Goal: Task Accomplishment & Management: Use online tool/utility

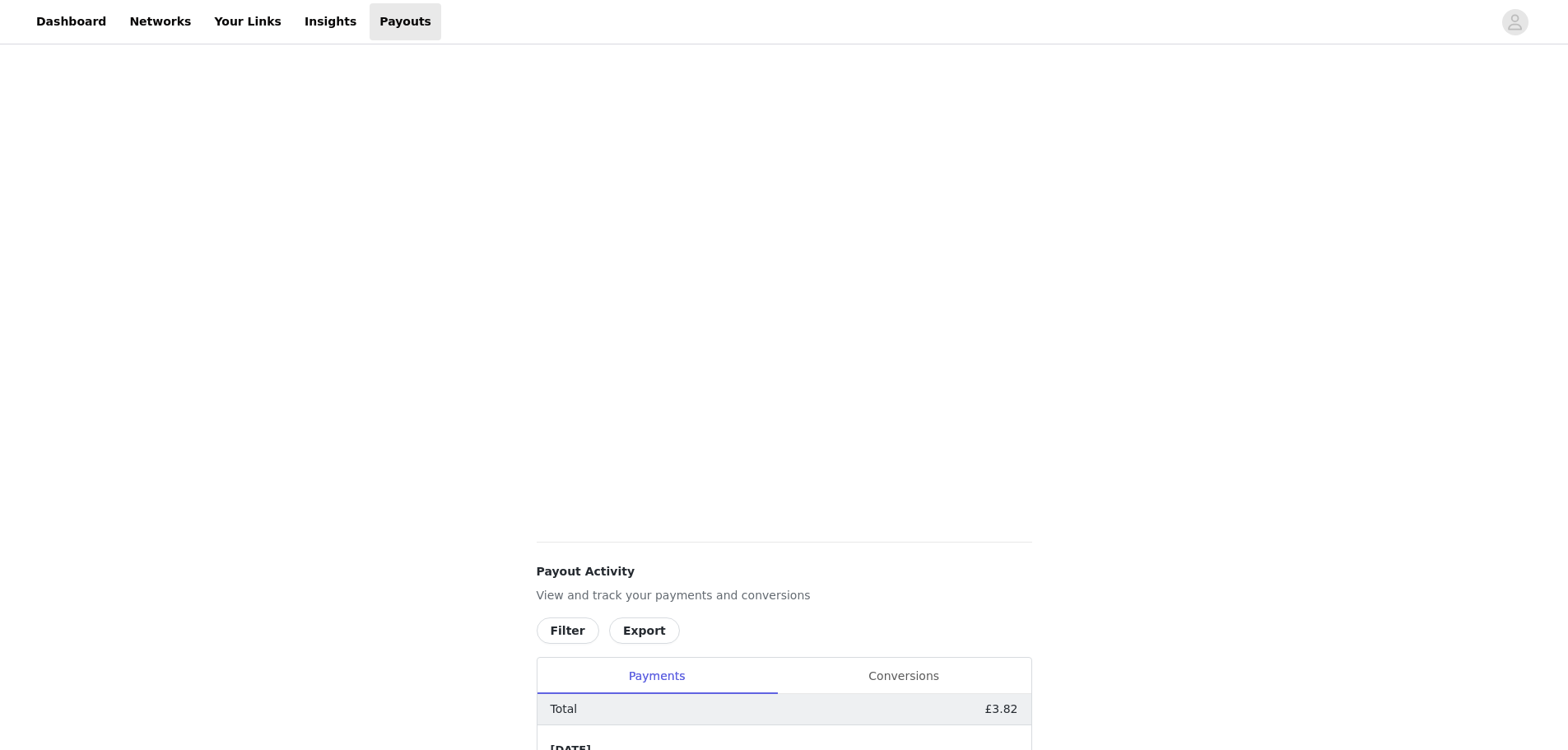
scroll to position [314, 0]
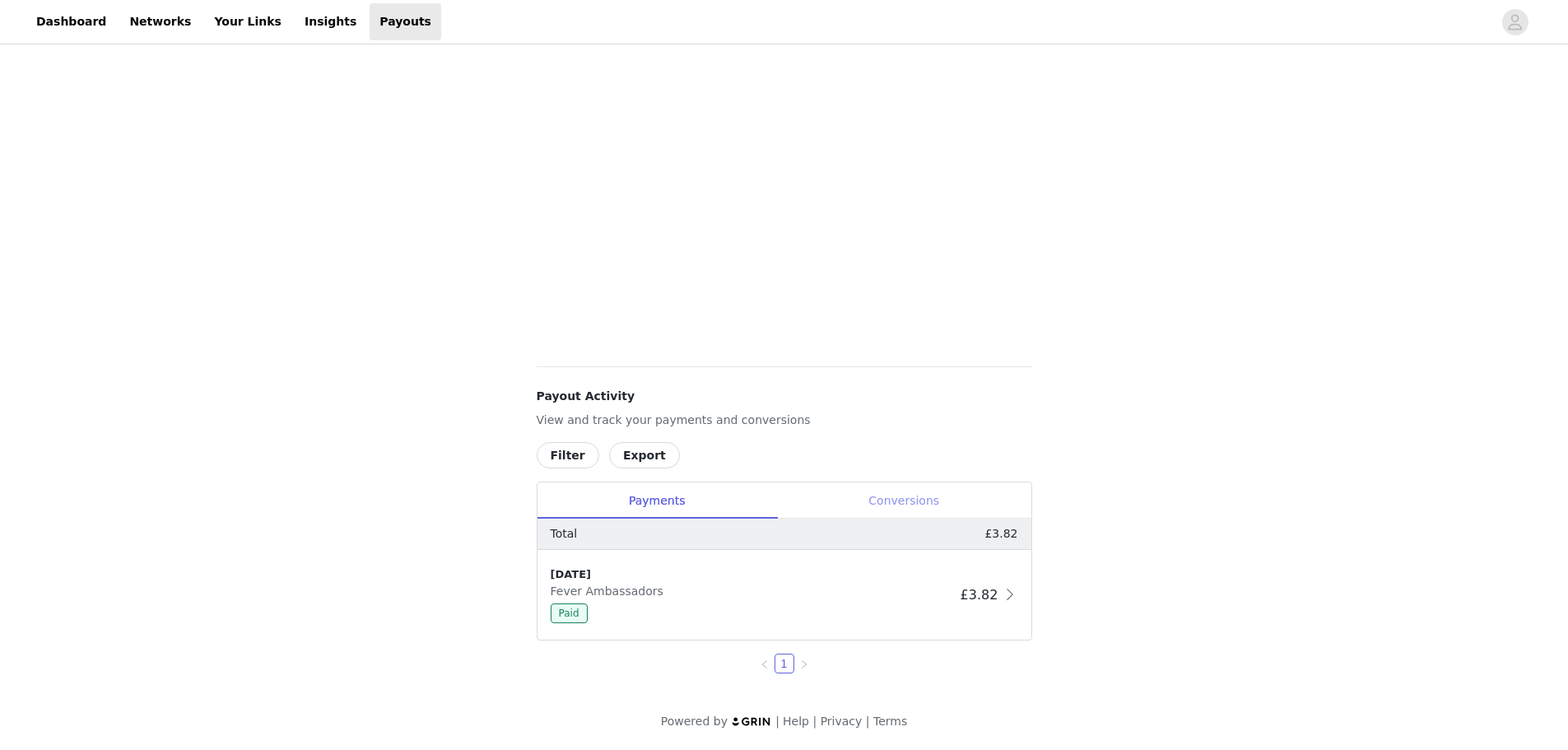
click at [925, 501] on div "Conversions" at bounding box center [904, 501] width 255 height 37
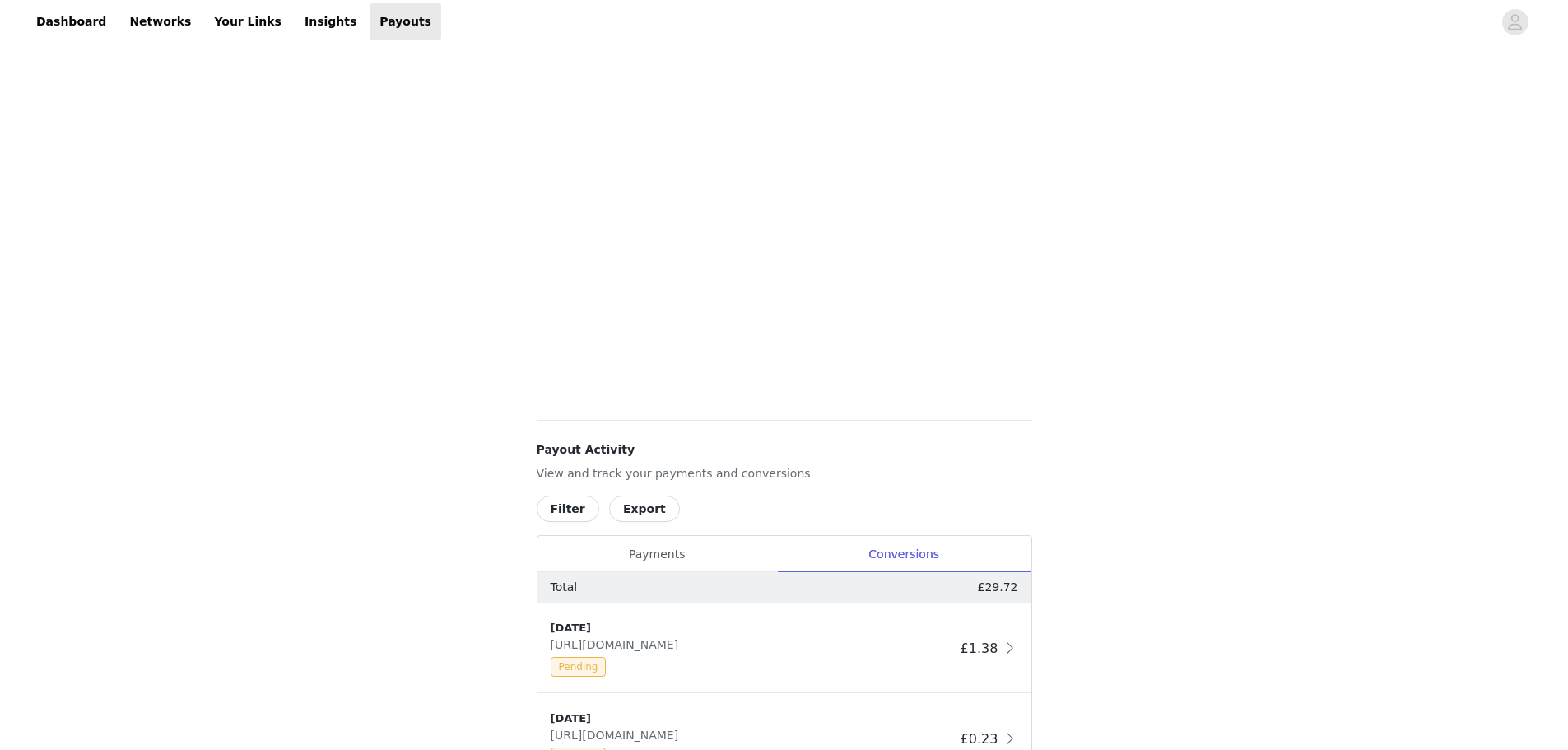
scroll to position [0, 0]
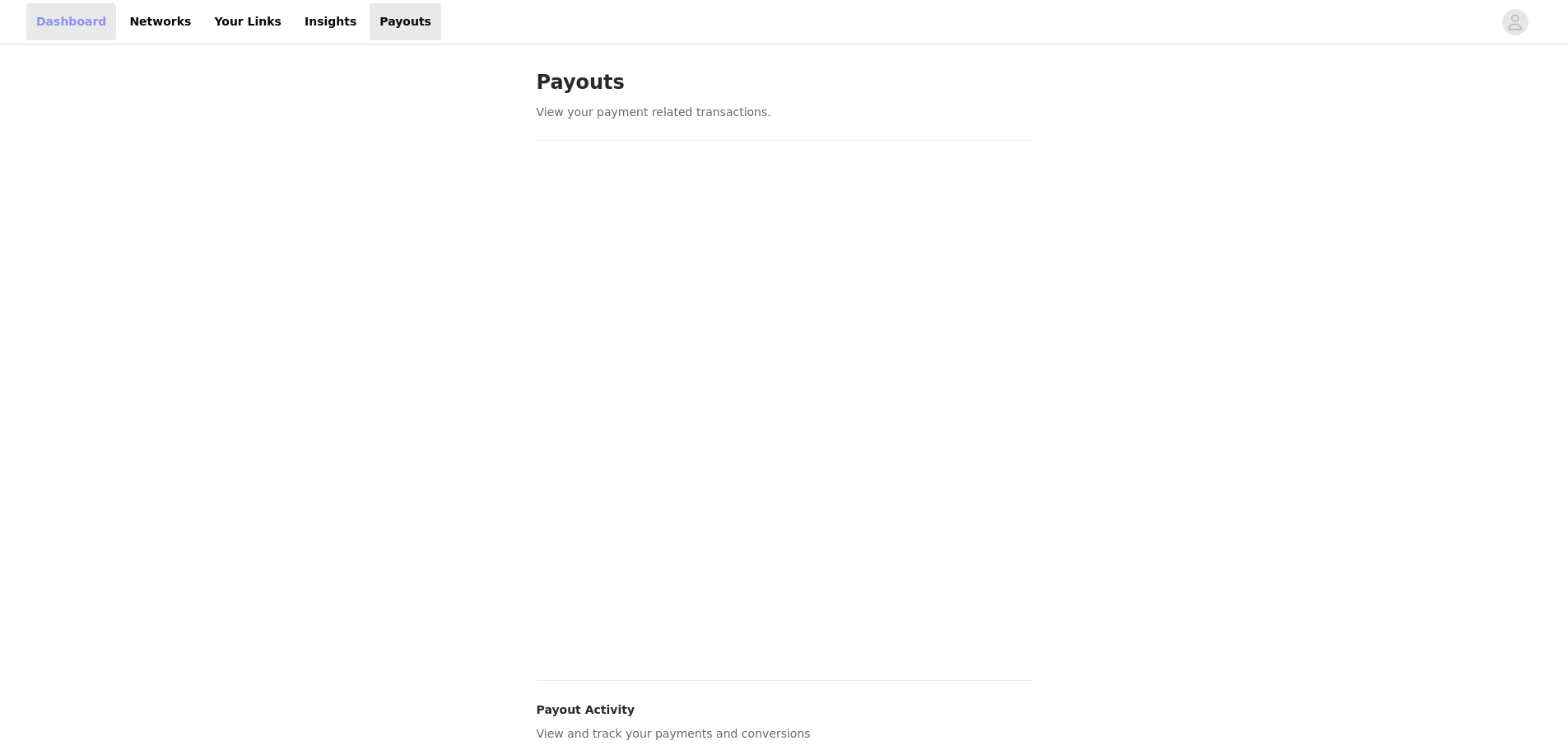
click at [73, 22] on link "Dashboard" at bounding box center [71, 22] width 90 height 37
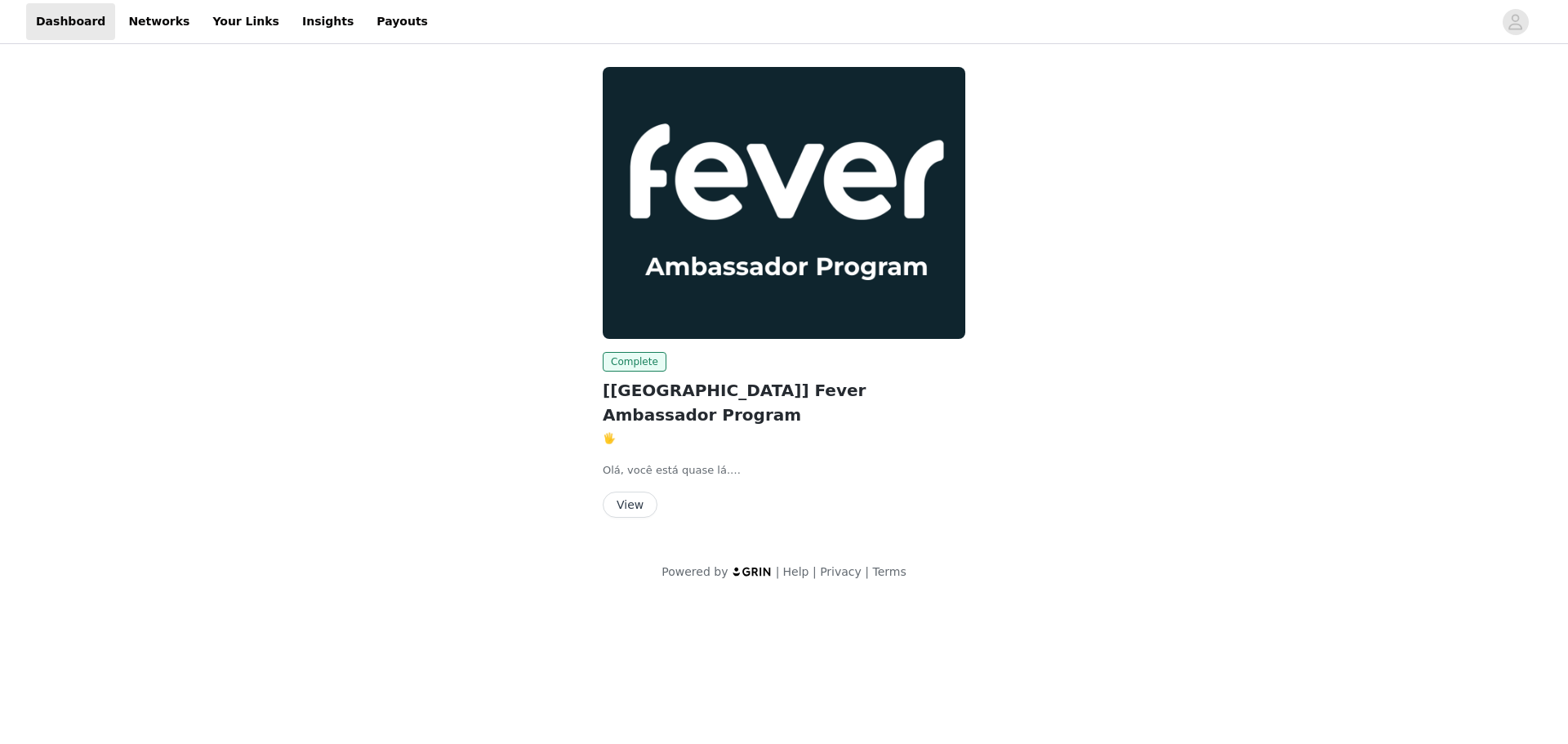
click at [634, 491] on button "View" at bounding box center [630, 505] width 55 height 26
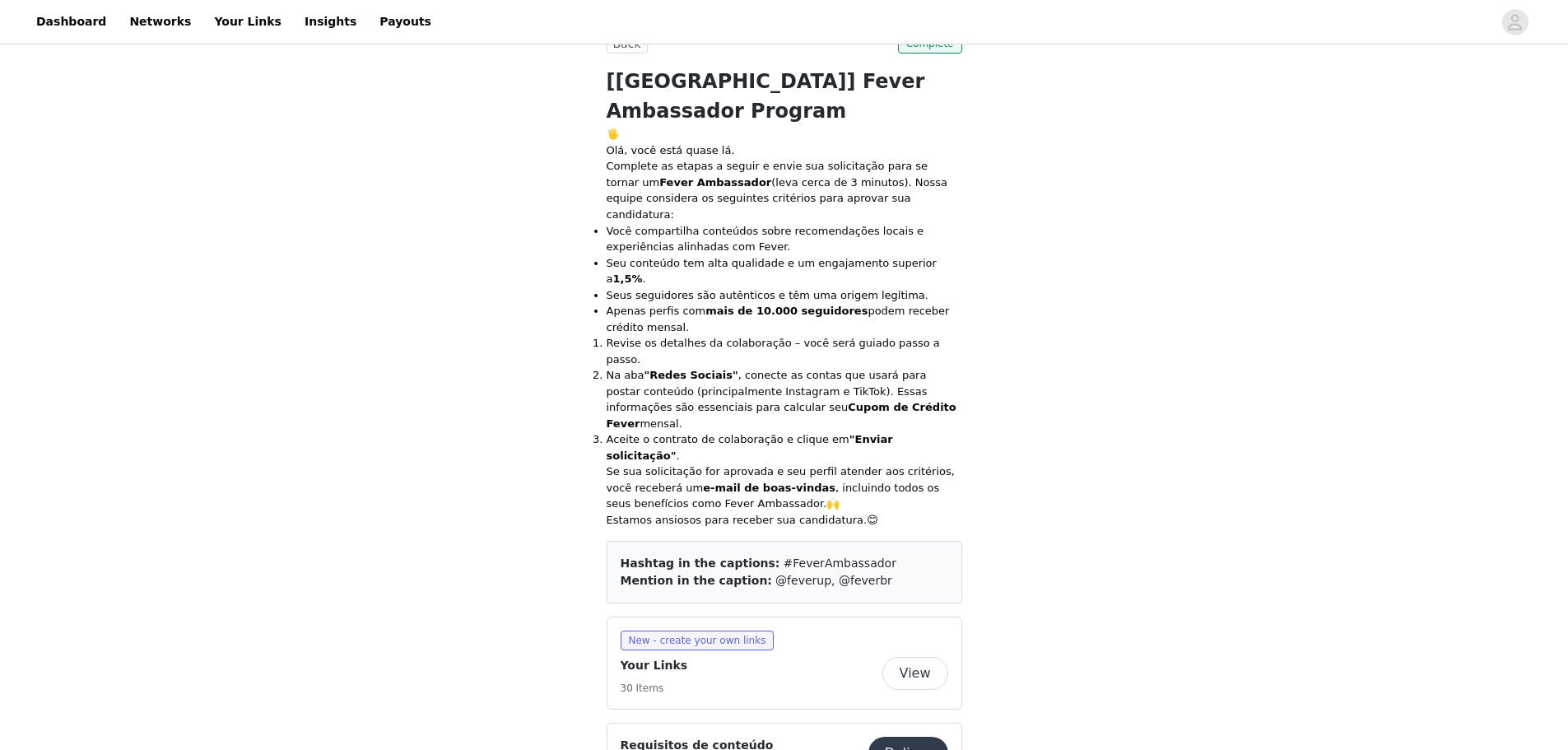
scroll to position [412, 0]
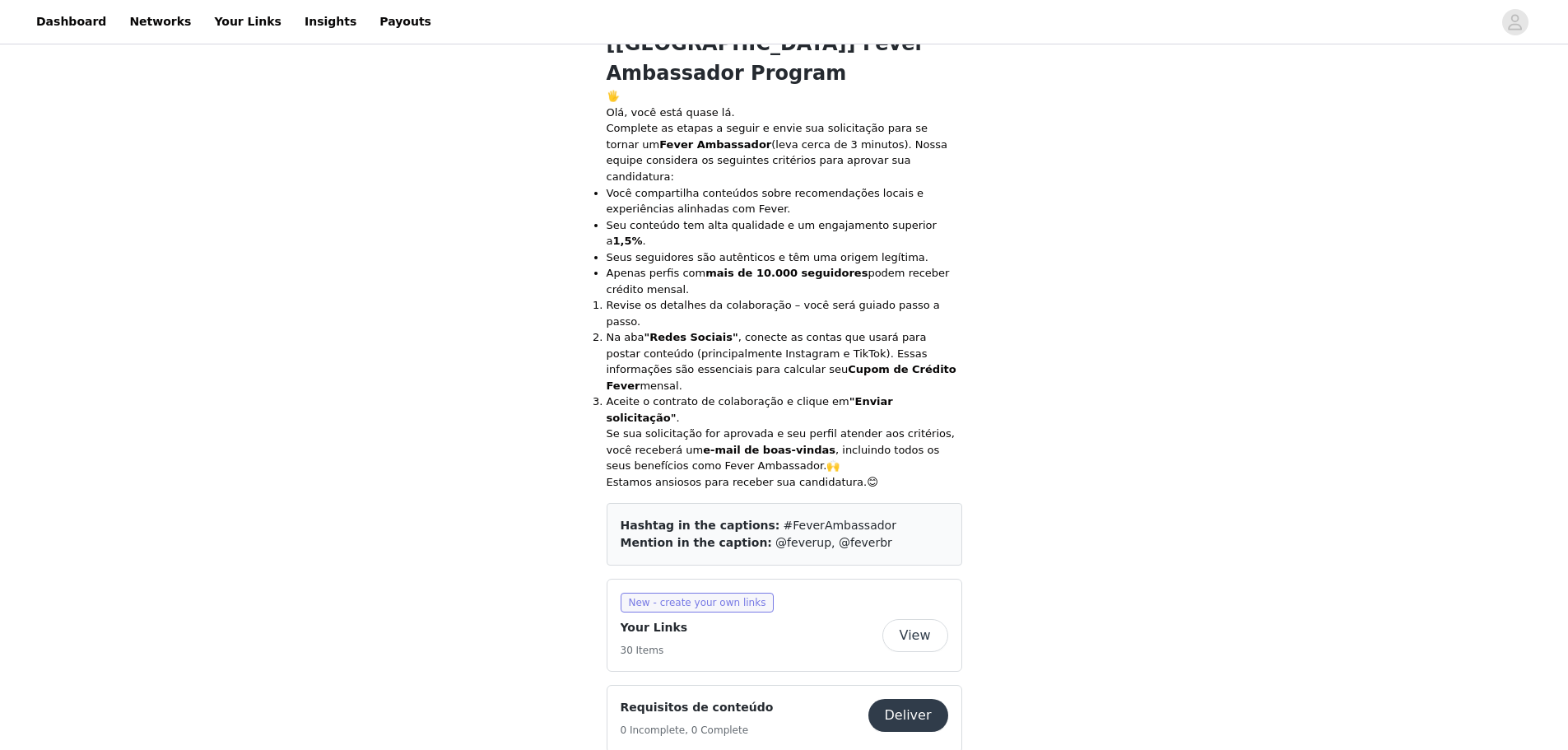
click at [670, 593] on span "New - create your own links" at bounding box center [697, 603] width 154 height 20
click at [923, 620] on button "View" at bounding box center [915, 636] width 66 height 33
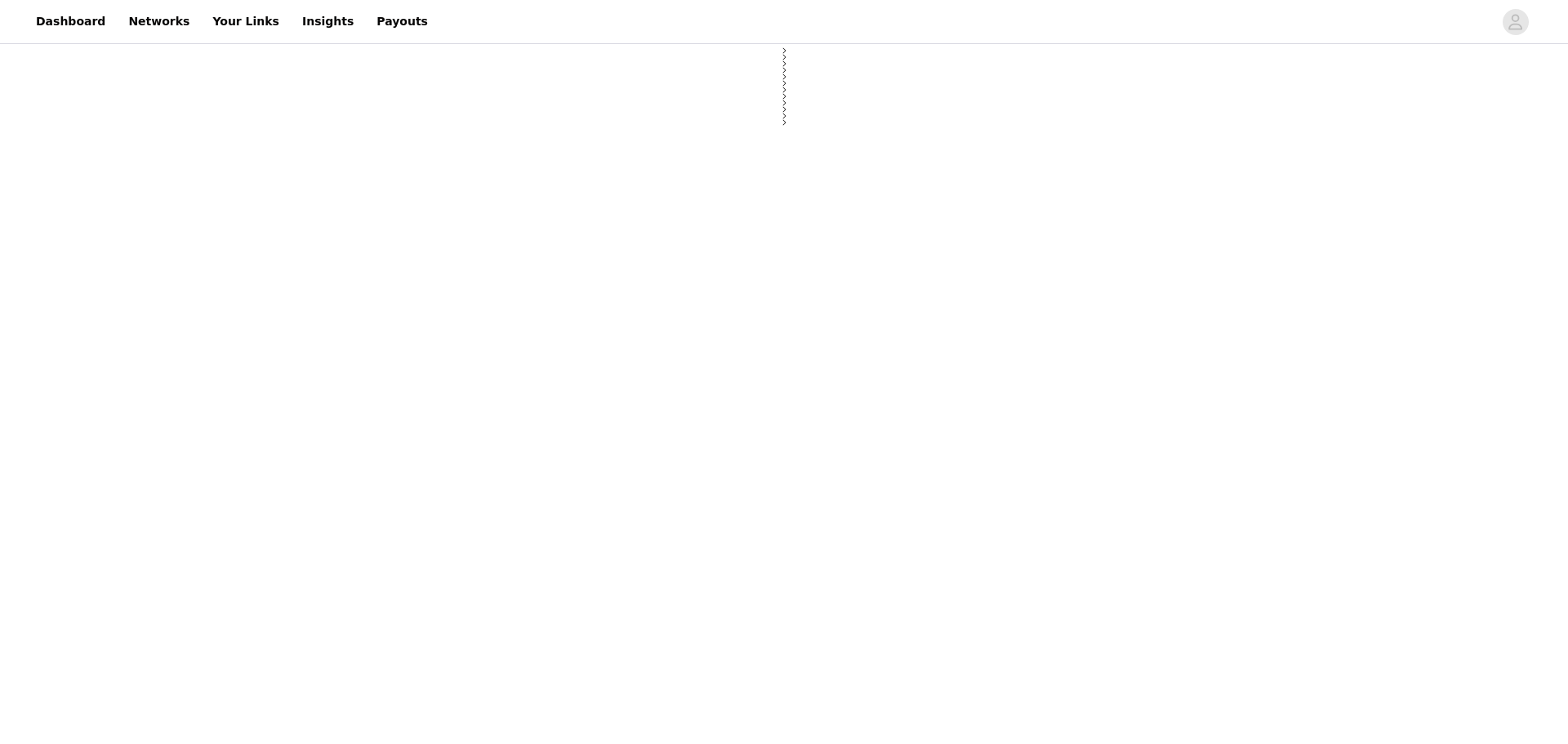
select select "12"
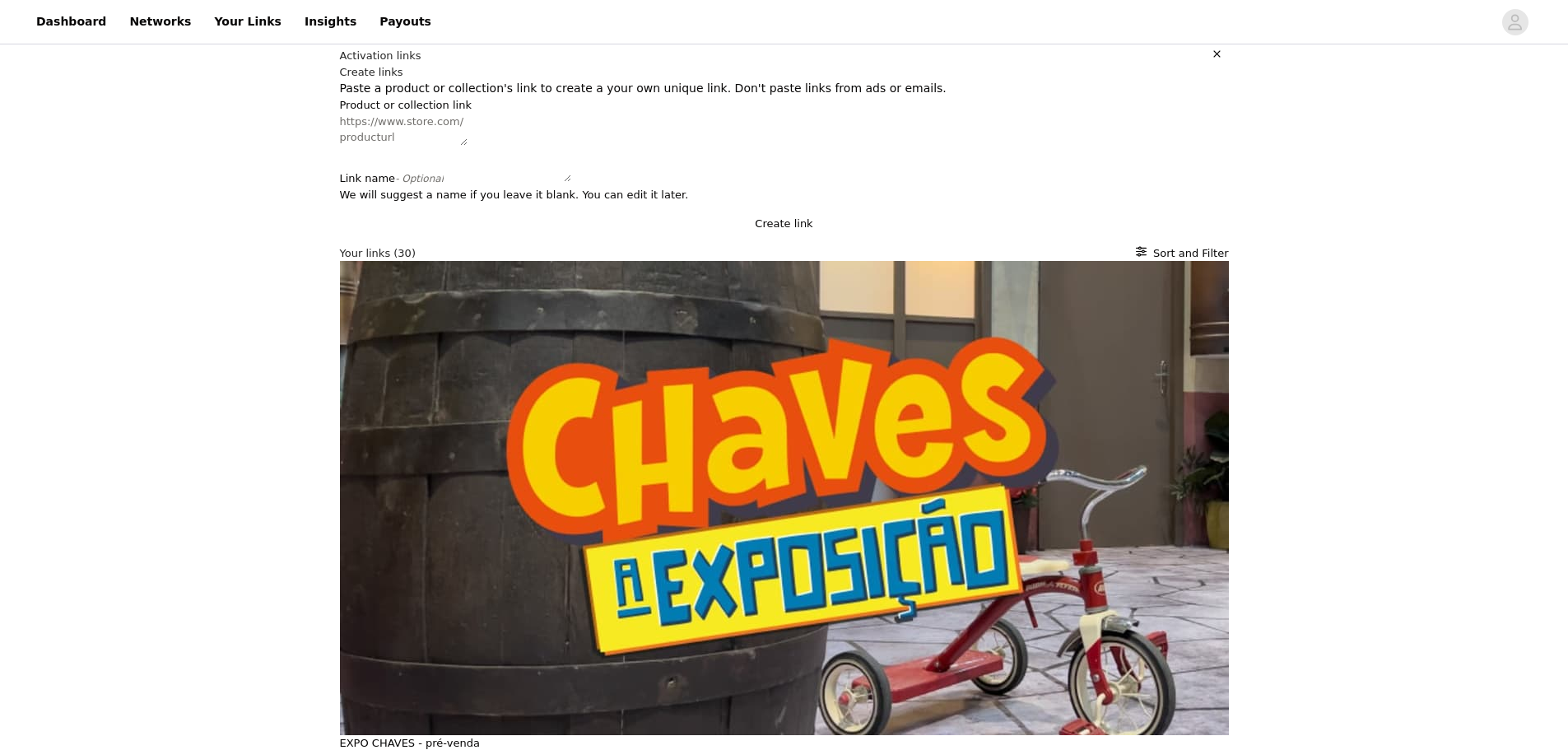
click at [355, 146] on textarea "Product or collection link" at bounding box center [404, 130] width 128 height 32
paste textarea "[URL][DOMAIN_NAME]"
type textarea "[URL][DOMAIN_NAME]"
click at [444, 182] on textarea "Link name - Optional" at bounding box center [508, 166] width 128 height 32
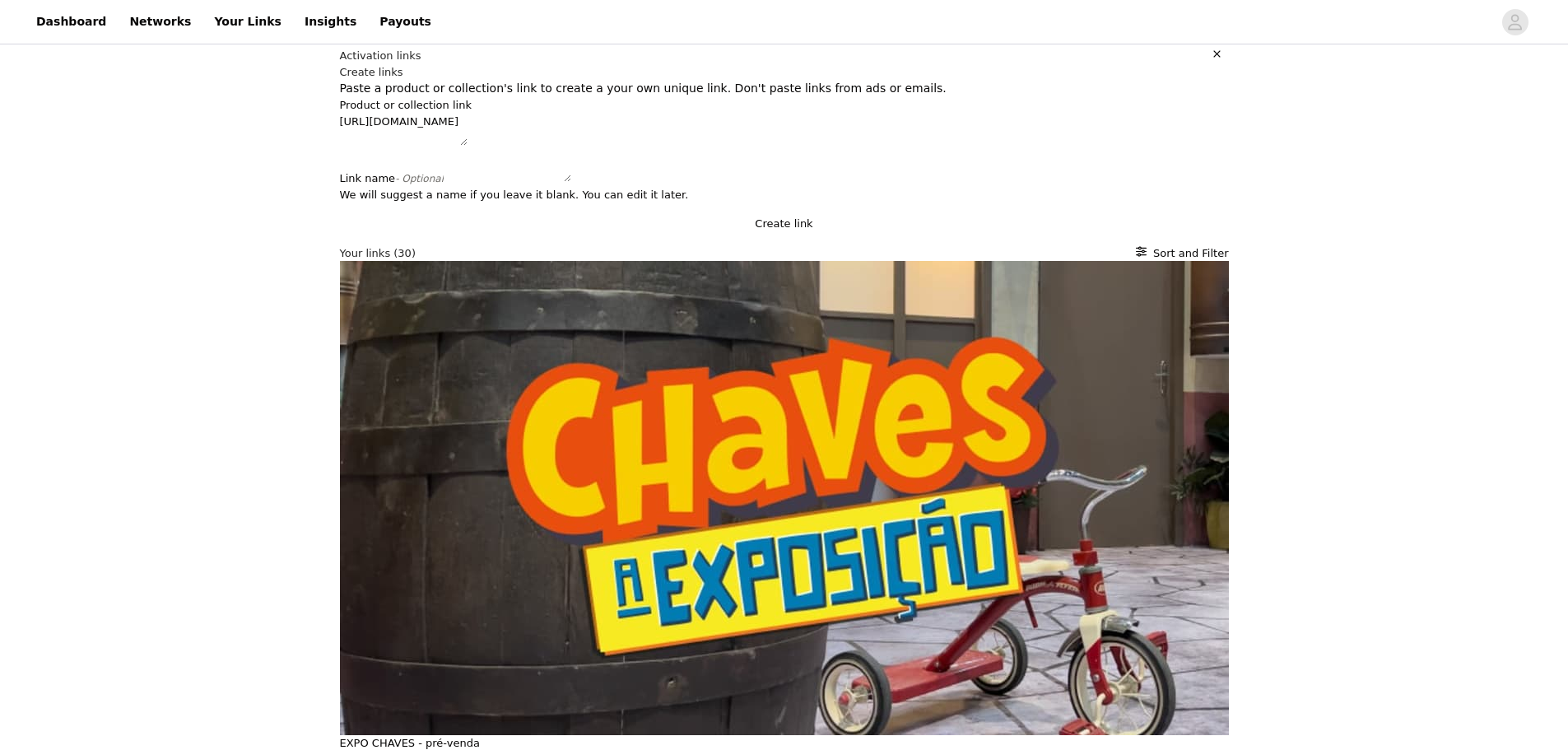
paste textarea "Contação de Histórias com [PERSON_NAME]"
type textarea "Contação de Histórias com [PERSON_NAME]"
click at [564, 233] on button "Create link" at bounding box center [784, 224] width 889 height 17
